Goal: Check status: Check status

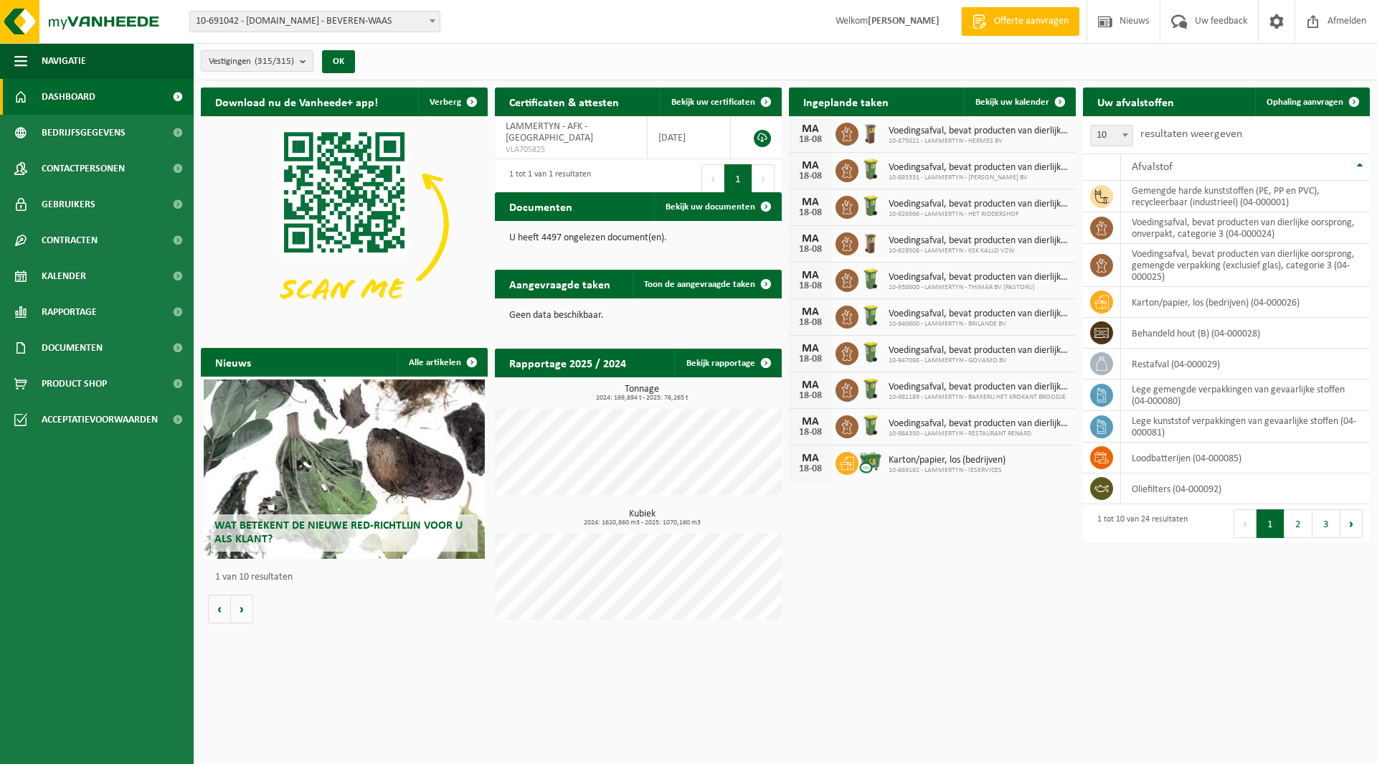
click at [285, 17] on span "10-691042 - [DOMAIN_NAME] - BEVEREN-WAAS" at bounding box center [315, 21] width 250 height 20
type input "km c"
select select "165427"
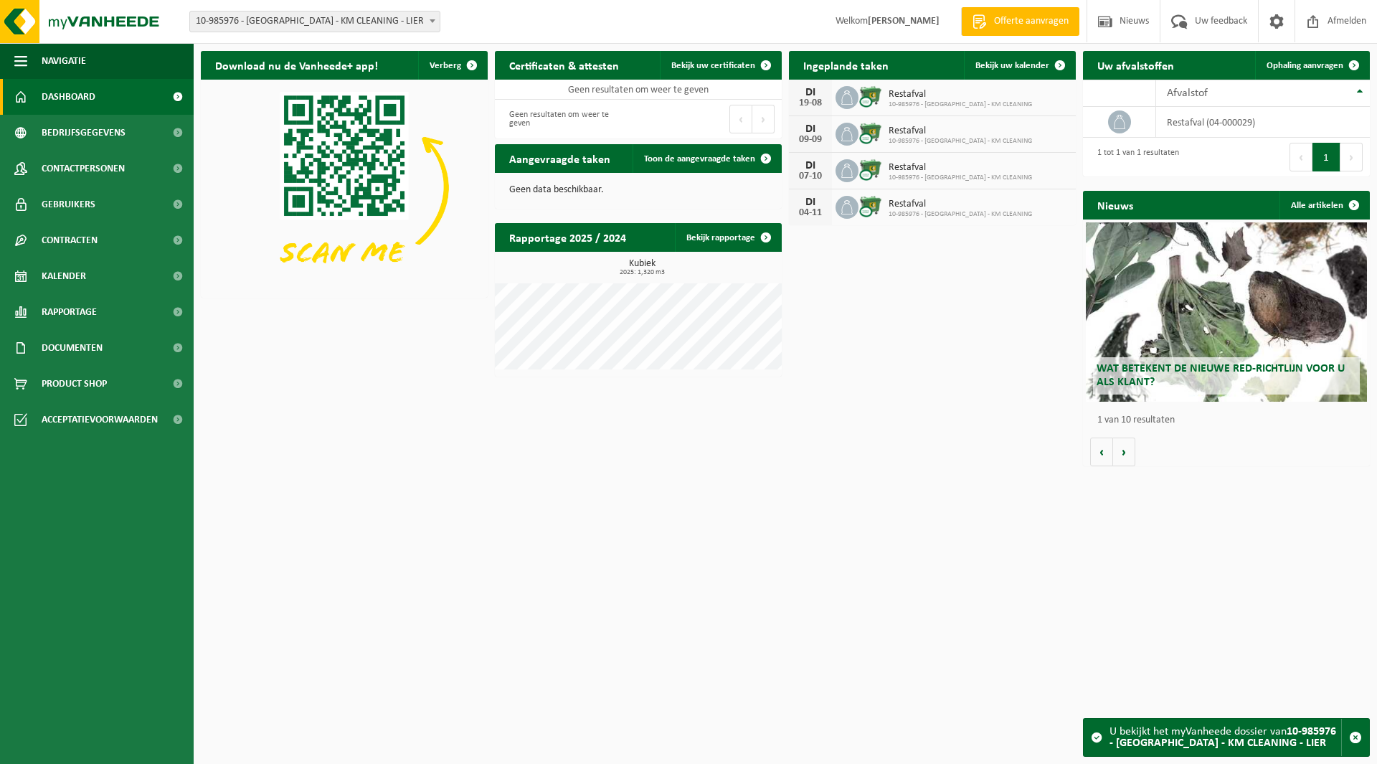
click at [240, 22] on span "10-985976 - [GEOGRAPHIC_DATA] - KM CLEANING - LIER" at bounding box center [315, 21] width 250 height 20
type input "sydra"
select select "169372"
